Goal: Task Accomplishment & Management: Manage account settings

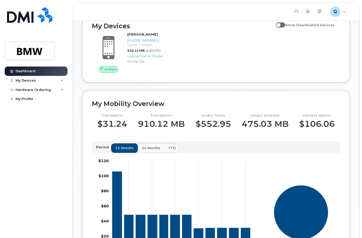
scroll to position [52, 0]
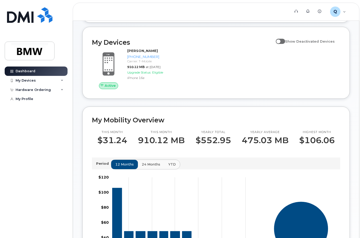
click at [202, 79] on div "Active Lydie Dominique 864-552-0529 Carrier: T-Mobile 910.12 MB at Sep 01, 2025…" at bounding box center [216, 68] width 255 height 47
click at [49, 81] on div "My Devices" at bounding box center [36, 80] width 63 height 9
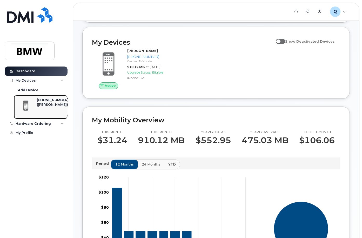
click at [53, 106] on div "([PERSON_NAME])" at bounding box center [53, 104] width 32 height 5
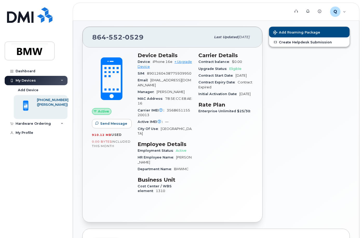
scroll to position [52, 0]
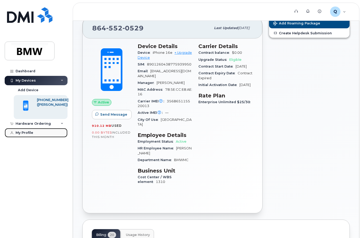
click at [38, 133] on link "My Profile" at bounding box center [36, 132] width 63 height 9
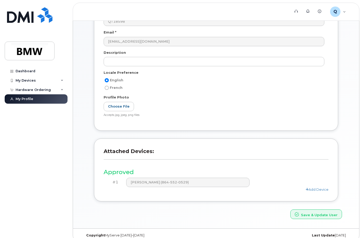
scroll to position [107, 0]
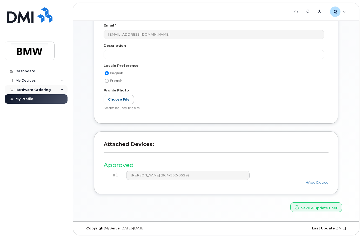
click at [43, 91] on div "Hardware Ordering" at bounding box center [33, 90] width 35 height 4
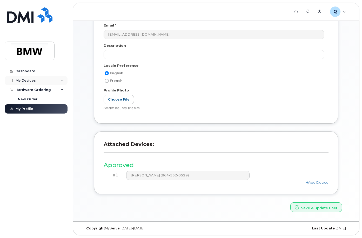
click at [41, 82] on div "My Devices" at bounding box center [36, 80] width 63 height 9
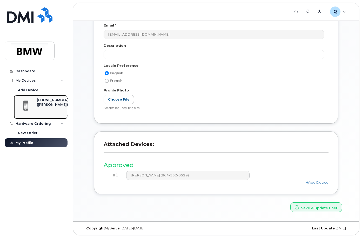
click at [42, 106] on div "([PERSON_NAME])" at bounding box center [53, 104] width 32 height 5
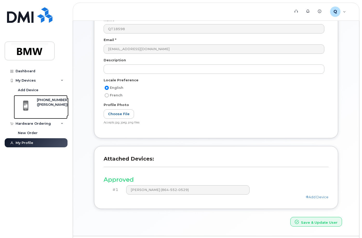
scroll to position [34, 0]
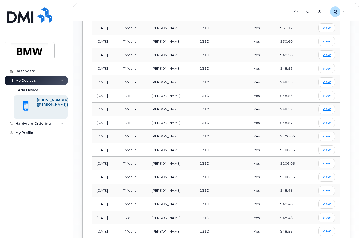
scroll to position [338, 0]
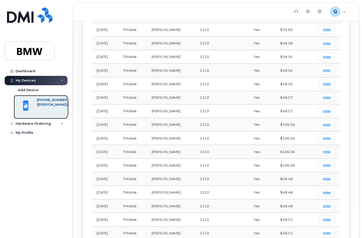
drag, startPoint x: 46, startPoint y: 99, endPoint x: 44, endPoint y: 95, distance: 3.8
click at [46, 99] on div "[PHONE_NUMBER]" at bounding box center [53, 100] width 32 height 5
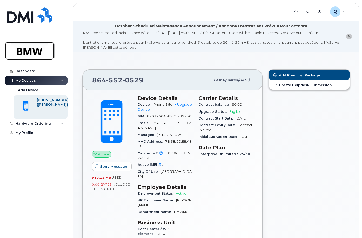
click at [34, 48] on img at bounding box center [30, 50] width 40 height 15
